Goal: Information Seeking & Learning: Learn about a topic

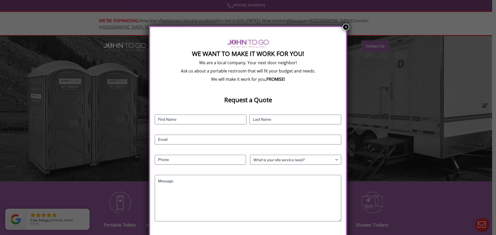
click at [346, 28] on button "×" at bounding box center [345, 27] width 7 height 7
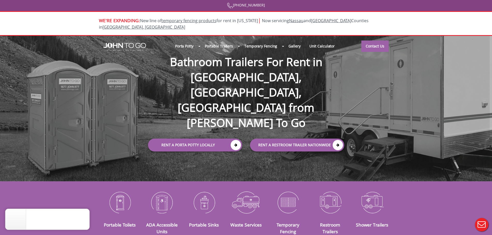
click at [163, 195] on div at bounding box center [246, 117] width 492 height 235
click at [163, 222] on link "ADA Accessible Units" at bounding box center [161, 228] width 31 height 13
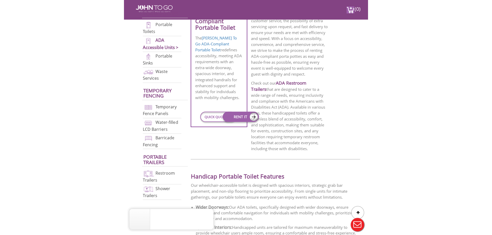
scroll to position [284, 0]
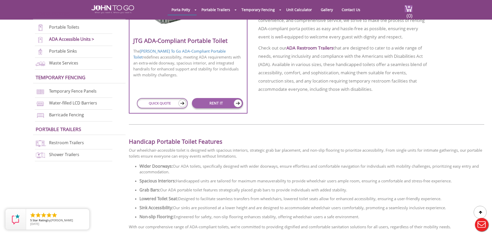
click at [318, 121] on div "JTG ADA-Compliant Portable Toilet The John To Go ADA-Compliant Portable Toilet …" at bounding box center [306, 32] width 355 height 183
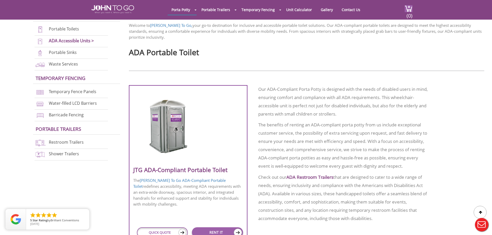
scroll to position [155, 0]
click at [165, 120] on img at bounding box center [168, 126] width 49 height 59
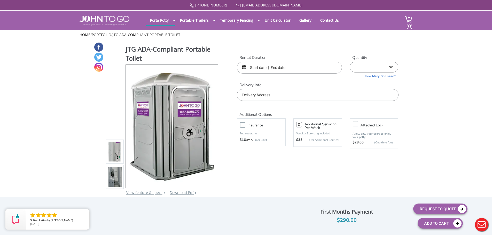
click at [156, 193] on link "View feature & specs" at bounding box center [144, 192] width 36 height 5
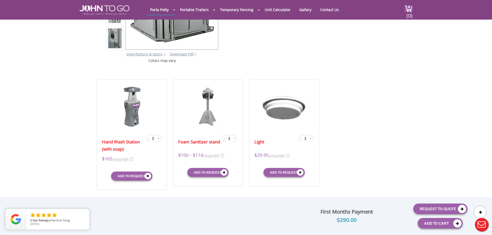
scroll to position [27, 0]
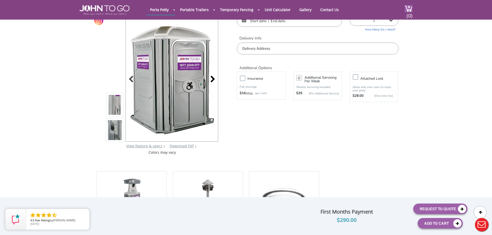
click at [210, 80] on div at bounding box center [211, 79] width 7 height 7
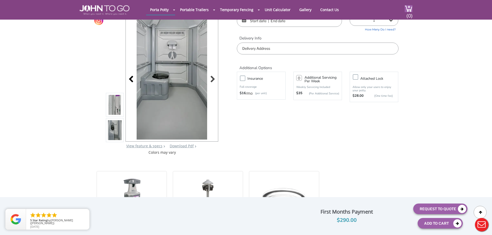
click at [132, 82] on div at bounding box center [132, 79] width 7 height 7
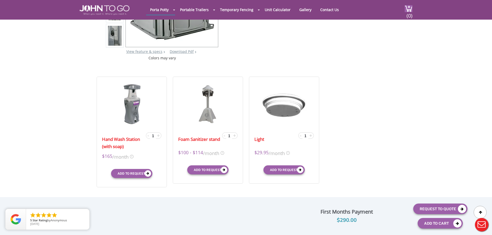
scroll to position [129, 0]
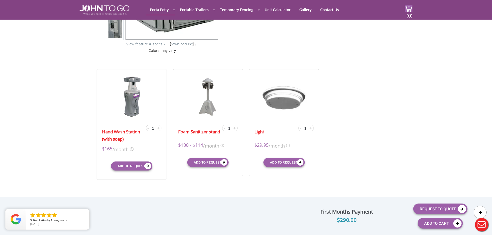
click at [181, 44] on link "Download Pdf" at bounding box center [182, 44] width 24 height 5
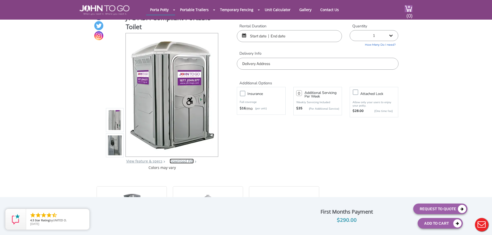
scroll to position [0, 0]
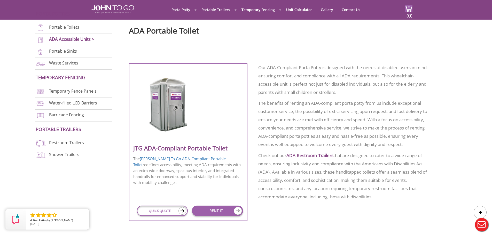
scroll to position [176, 0]
click at [62, 28] on link "Portable Toilets" at bounding box center [64, 28] width 30 height 6
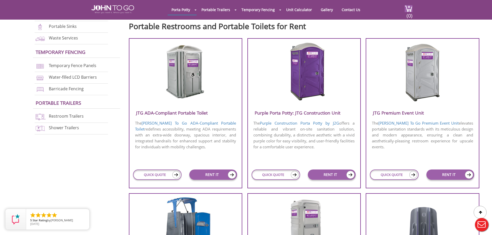
scroll to position [52, 0]
